Goal: Complete application form: Complete application form

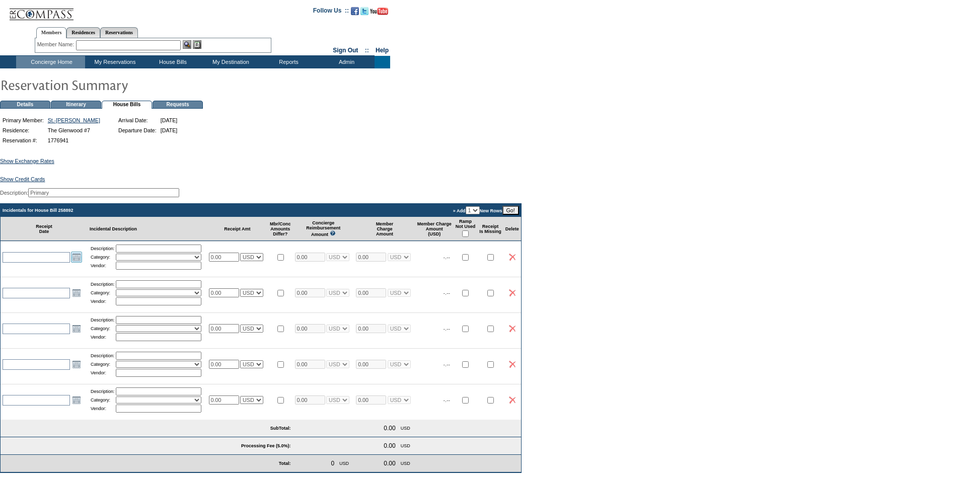
click at [76, 263] on link "Open the calendar popup." at bounding box center [76, 257] width 11 height 11
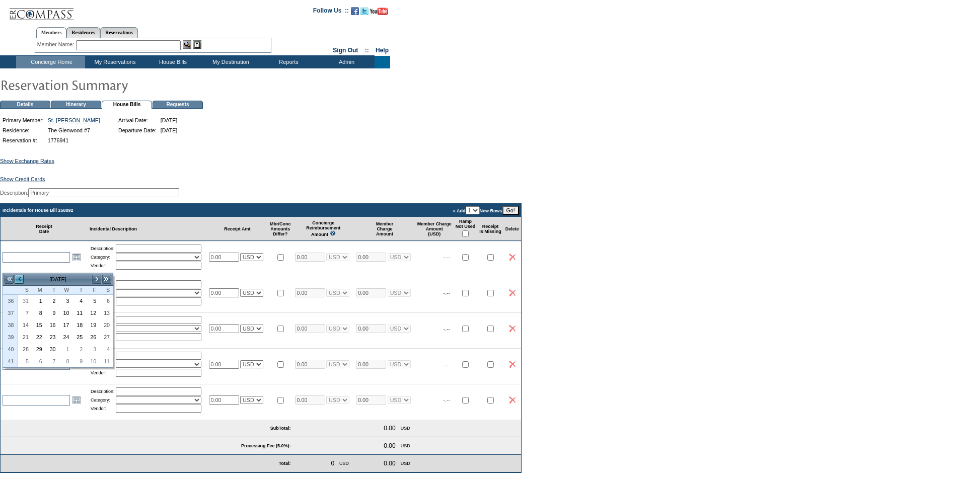
click at [19, 278] on link "<" at bounding box center [19, 279] width 10 height 10
click at [96, 348] on link "29" at bounding box center [92, 349] width 13 height 11
type input "[DATE]"
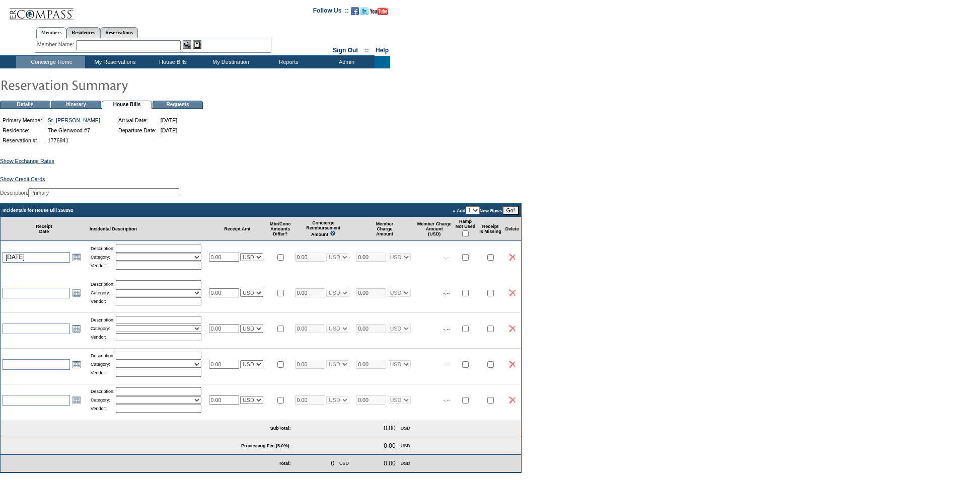
click at [131, 253] on input "text" at bounding box center [159, 249] width 86 height 8
type input "Arrival Groceries"
click at [152, 270] on input "text" at bounding box center [159, 266] width 86 height 8
type input "Smiths"
select select "1"
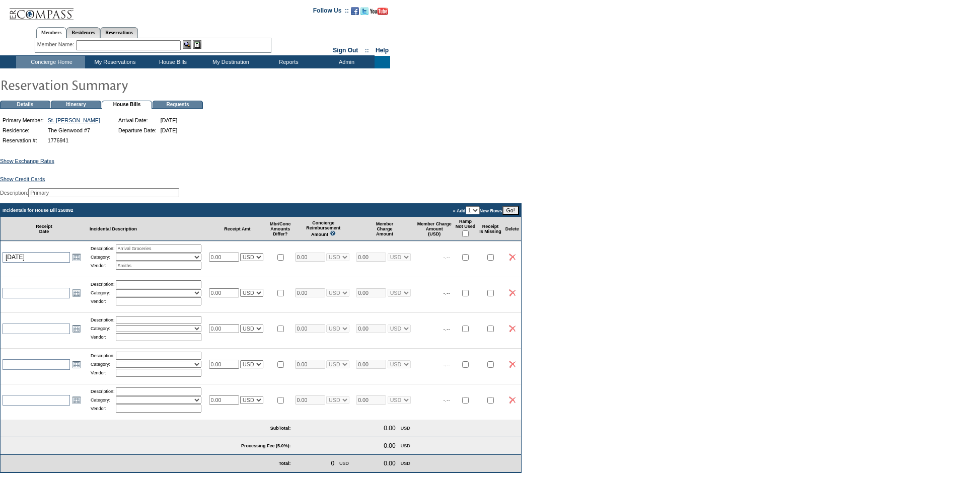
select select "1"
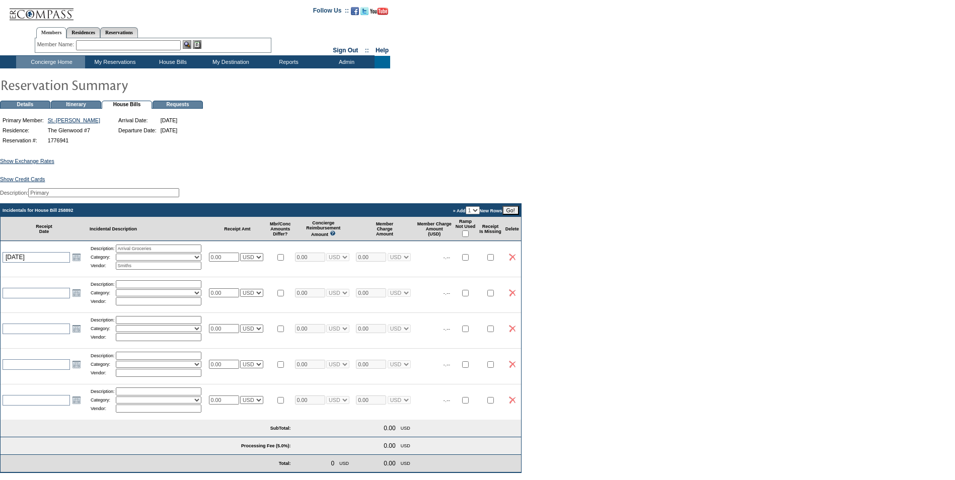
select select "1"
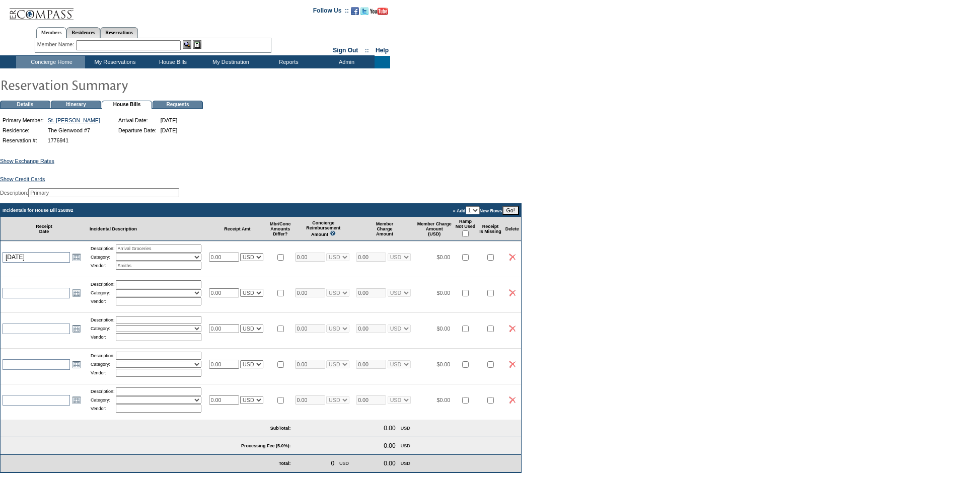
select select "1"
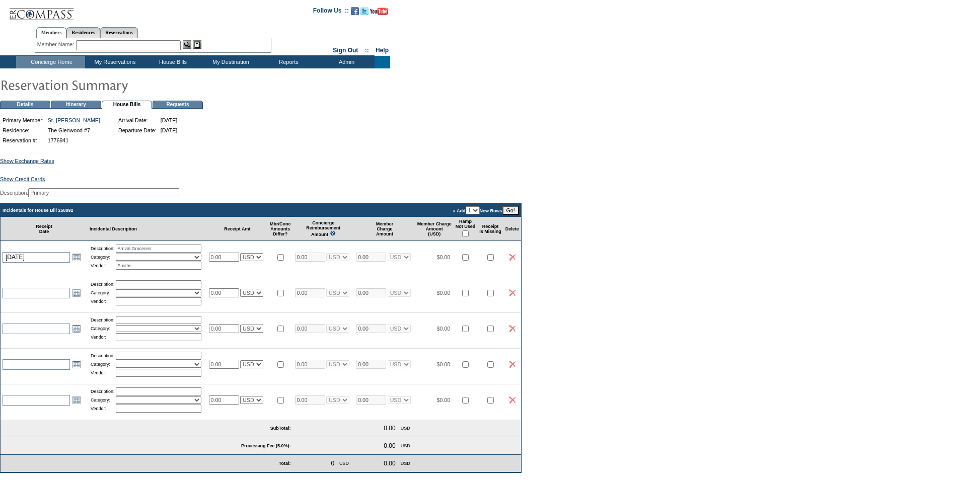
select select "1"
click at [201, 261] on select "Activities Additional Housekeeping Amenities Access Fee Bath Amenities Reimburs…" at bounding box center [159, 257] width 86 height 7
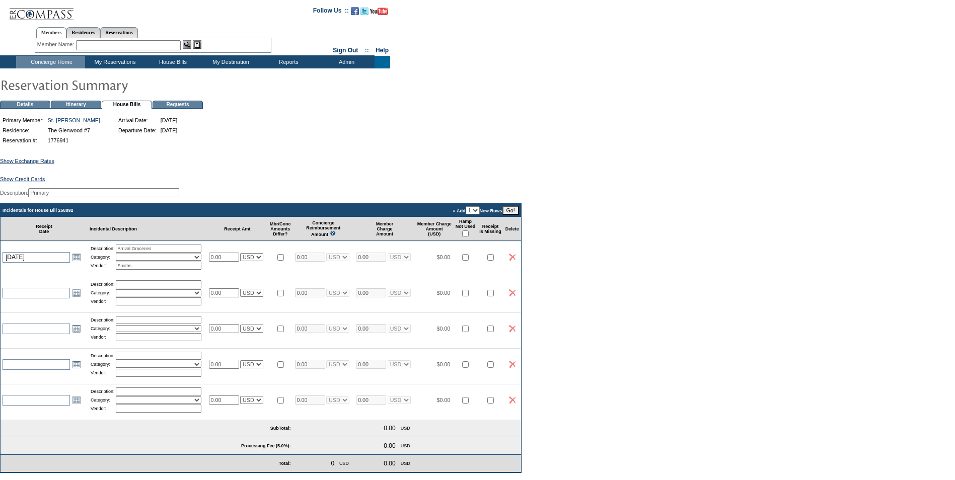
select select "11"
click at [120, 261] on select "Activities Additional Housekeeping Amenities Access Fee Bath Amenities Reimburs…" at bounding box center [159, 257] width 86 height 7
drag, startPoint x: 234, startPoint y: 262, endPoint x: 200, endPoint y: 271, distance: 35.3
click at [200, 271] on tr "[DATE] [DATE] Open the calendar popup. << < [DATE] > >> S M T W T F S 31 27 28 …" at bounding box center [261, 257] width 520 height 32
type input "76.94"
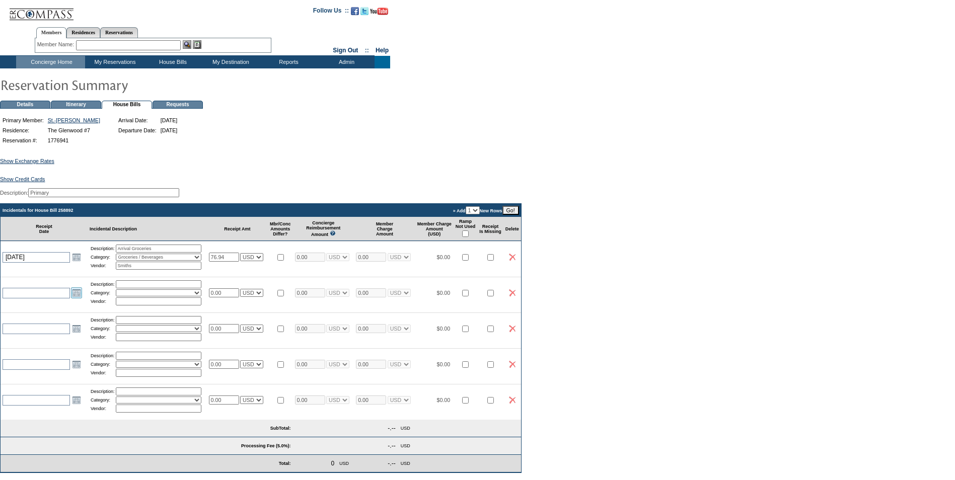
type input "76.94"
select select "1"
type input "76.94"
select select "1"
click at [77, 298] on link "Open the calendar popup." at bounding box center [76, 292] width 11 height 11
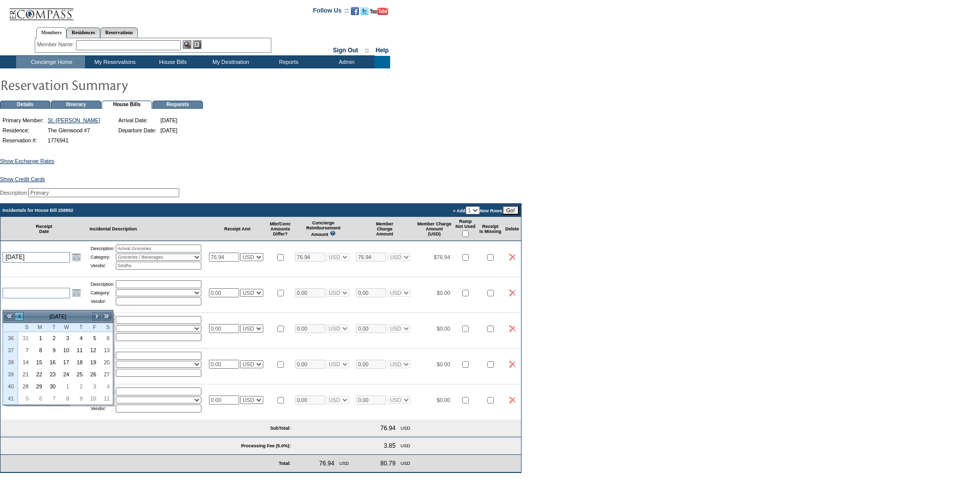
click at [21, 315] on link "<" at bounding box center [19, 317] width 10 height 10
click at [95, 386] on link "29" at bounding box center [92, 386] width 13 height 11
type input "[DATE]"
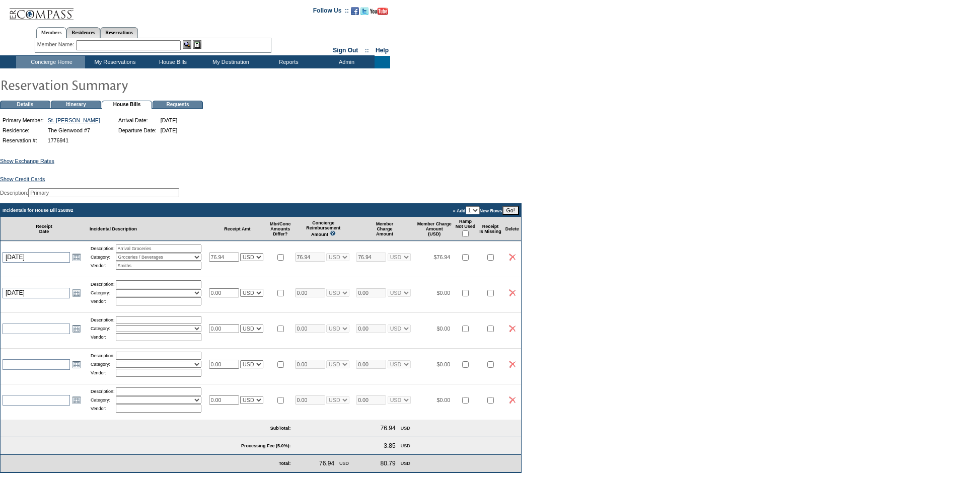
click at [132, 288] on input "text" at bounding box center [159, 284] width 86 height 8
type input "Arrival wine/beer"
click at [186, 296] on select "Activities Additional Housekeeping Amenities Access Fee Bath Amenities Reimburs…" at bounding box center [159, 292] width 86 height 7
select select "11"
click at [120, 296] on select "Activities Additional Housekeeping Amenities Access Fee Bath Amenities Reimburs…" at bounding box center [159, 292] width 86 height 7
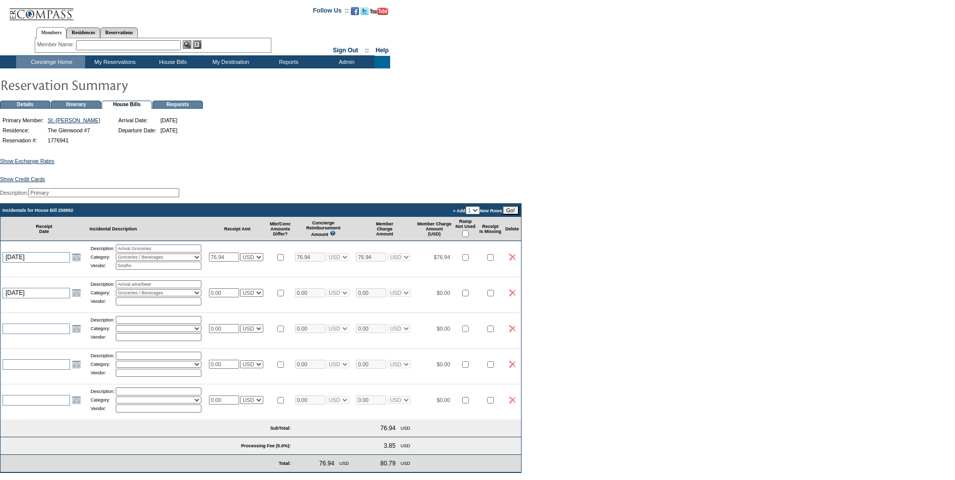
click at [134, 305] on input "text" at bounding box center [159, 301] width 86 height 8
type input "Smiths"
drag, startPoint x: 235, startPoint y: 305, endPoint x: 186, endPoint y: 305, distance: 48.8
click at [186, 305] on tr "[DATE] [DATE] Open the calendar popup. << < [DATE] > >> S M T W T F S 31 27 28 …" at bounding box center [261, 293] width 520 height 32
type input "16.04"
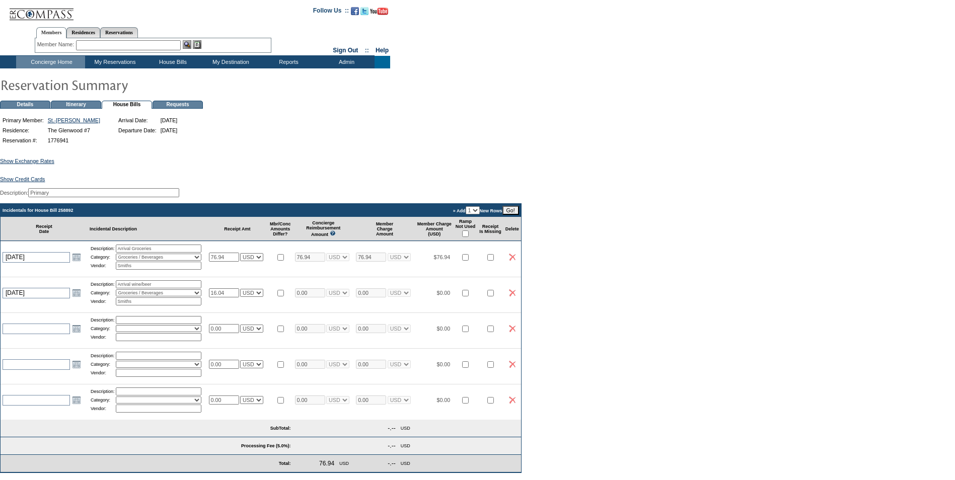
type input "16.04"
select select "1"
type input "16.04"
select select "1"
click at [263, 435] on table "Incidentals for House Bill 258892 » Add 1 2 3 4 5 New Rows Go! Receipt Date Inc…" at bounding box center [260, 338] width 521 height 270
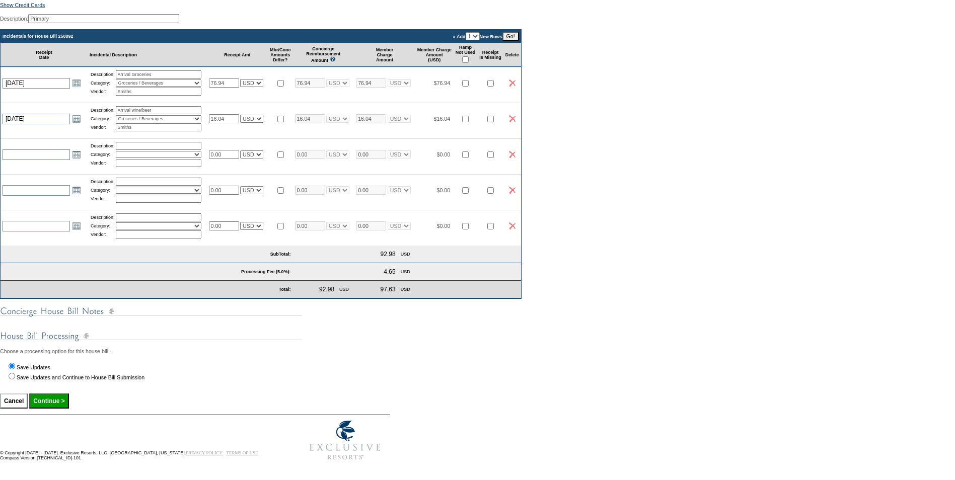
scroll to position [197, 0]
click at [51, 402] on input "Continue >" at bounding box center [48, 401] width 39 height 15
type input "Processing..."
